Goal: Information Seeking & Learning: Check status

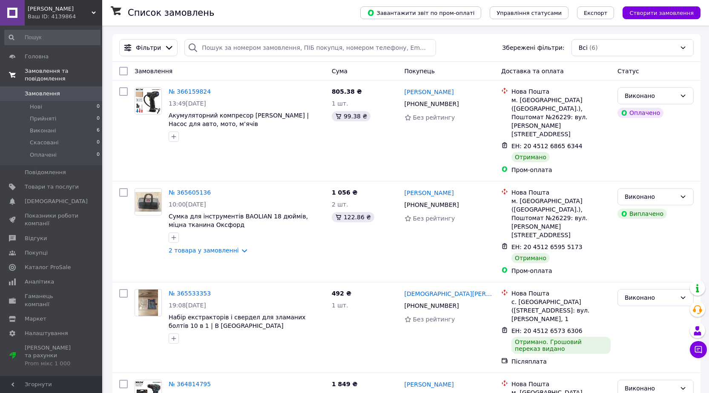
click at [48, 70] on span "Замовлення та повідомлення" at bounding box center [63, 74] width 77 height 15
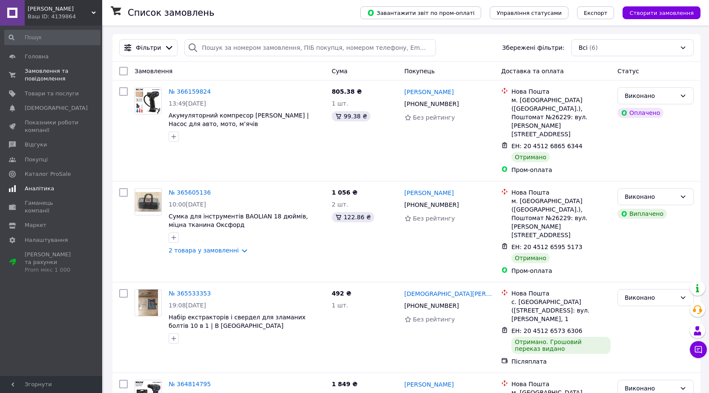
click at [42, 190] on span "Аналітика" at bounding box center [39, 189] width 29 height 8
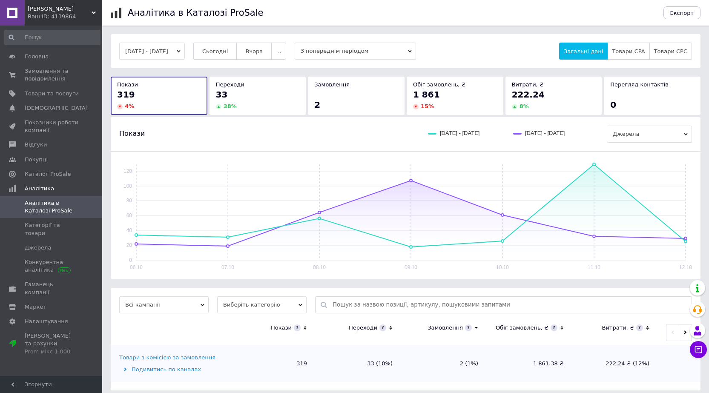
click at [629, 51] on span "Товари CPA" at bounding box center [628, 51] width 33 height 6
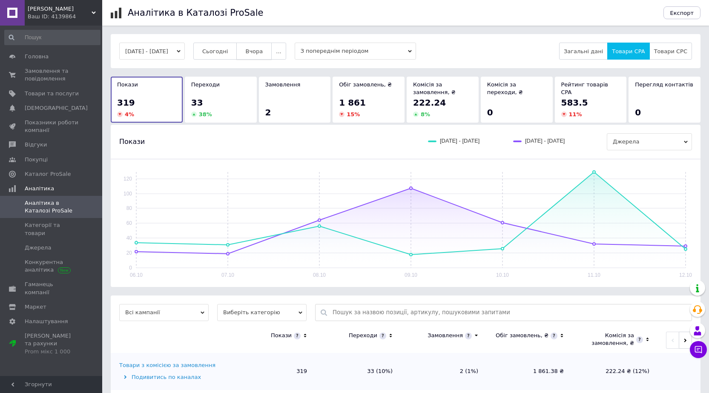
click at [263, 50] on span "Вчора" at bounding box center [253, 51] width 17 height 6
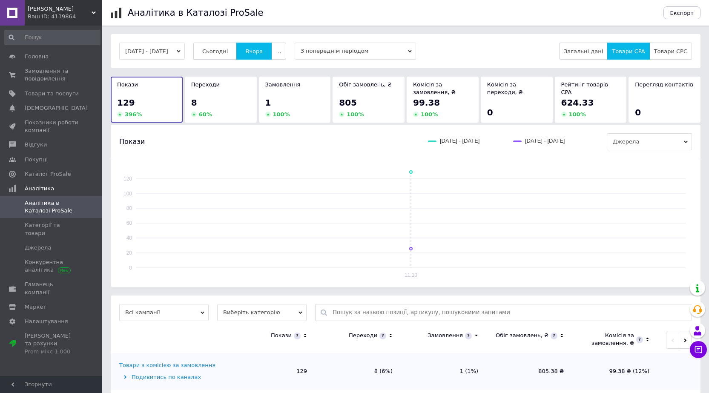
click at [228, 52] on span "Сьогодні" at bounding box center [215, 51] width 26 height 6
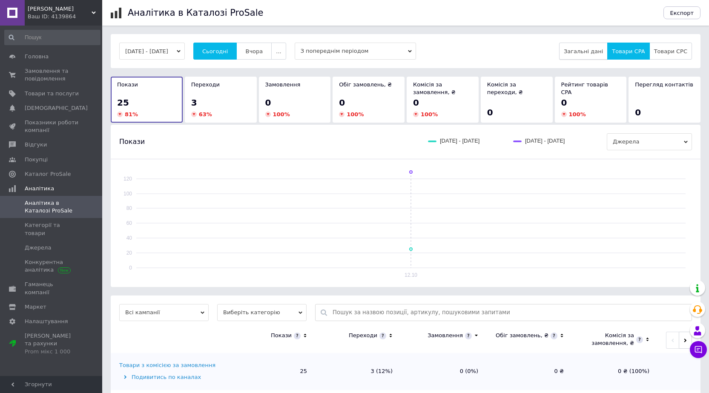
click at [591, 51] on span "Загальні дані" at bounding box center [582, 51] width 39 height 6
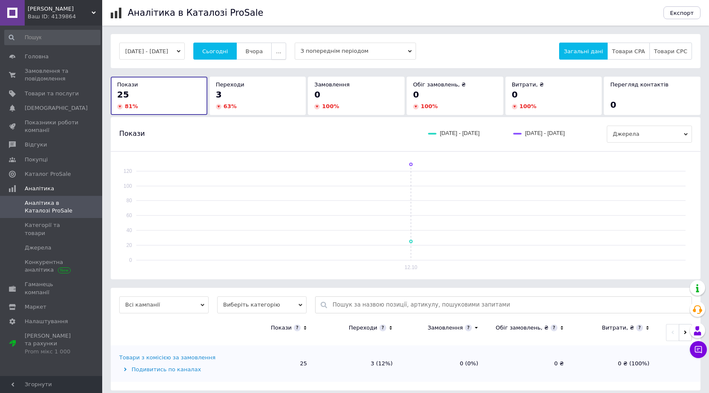
click at [286, 55] on button "..." at bounding box center [278, 51] width 14 height 17
click at [272, 65] on span "Місяць" at bounding box center [262, 68] width 20 height 6
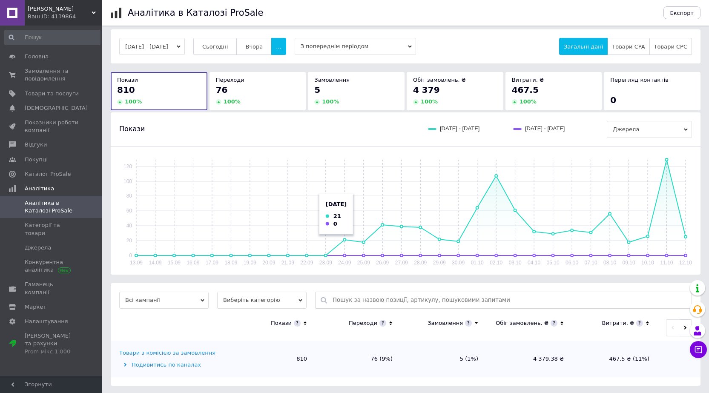
scroll to position [6, 0]
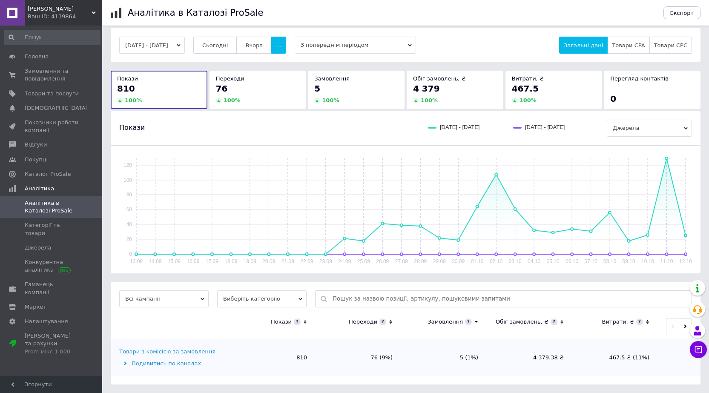
click at [148, 365] on div "Подивитись по каналах" at bounding box center [173, 364] width 109 height 8
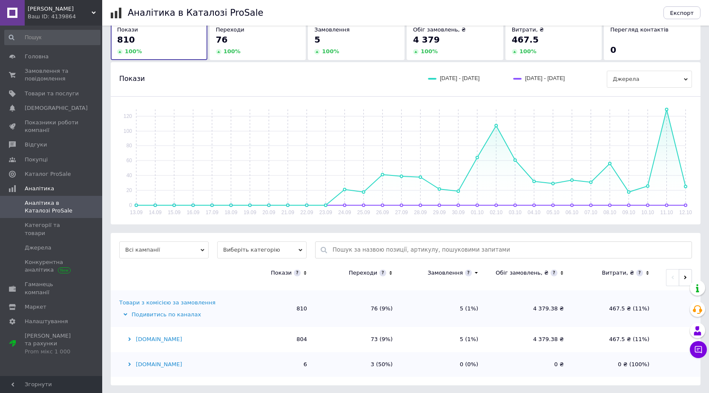
scroll to position [56, 0]
click at [41, 223] on span "Категорії та товари" at bounding box center [52, 228] width 54 height 15
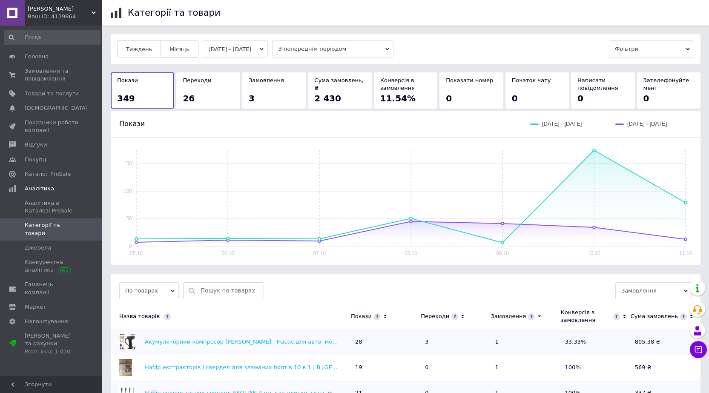
click at [171, 51] on span "Місяць" at bounding box center [179, 49] width 20 height 6
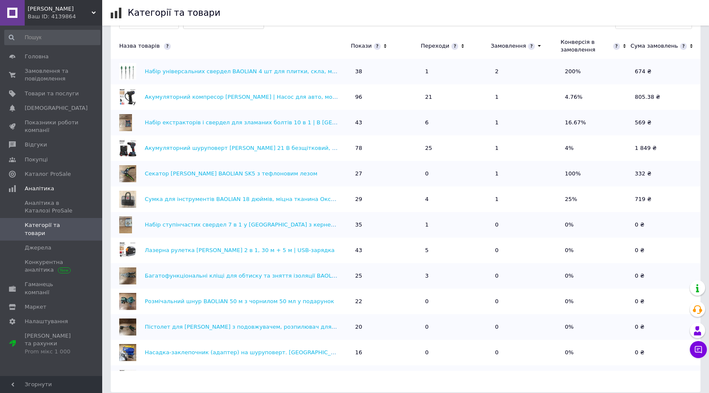
scroll to position [284, 0]
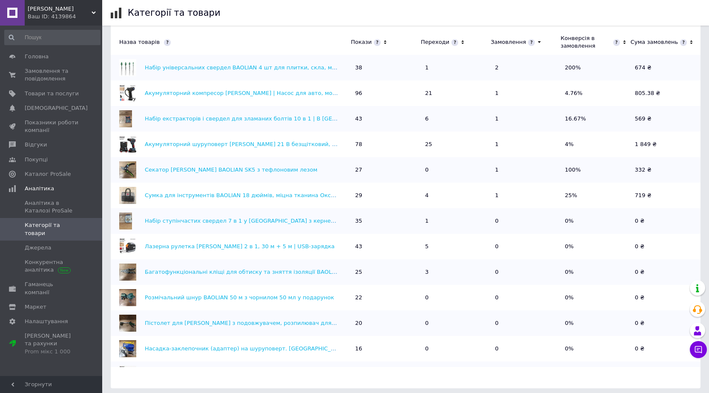
click at [383, 43] on icon at bounding box center [385, 42] width 6 height 7
click at [383, 43] on icon at bounding box center [384, 43] width 3 height 2
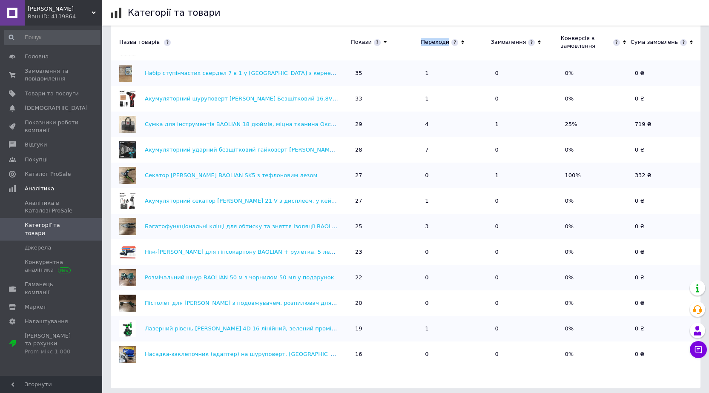
scroll to position [288, 0]
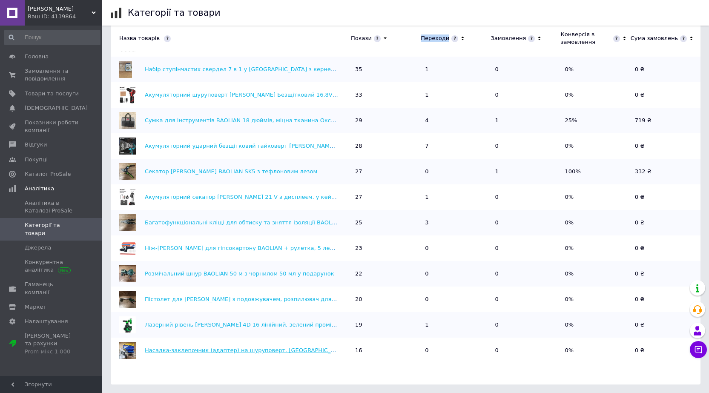
click at [198, 352] on link "Насадка-заклепочник (адаптер) на шуруповерт. [GEOGRAPHIC_DATA]" at bounding box center [246, 350] width 202 height 6
